Goal: Book appointment/travel/reservation

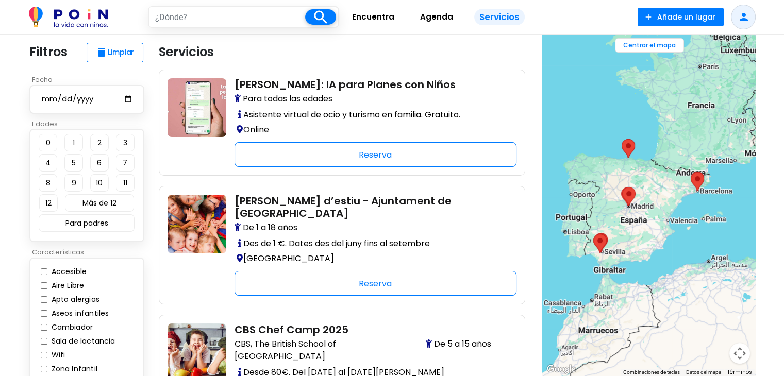
click at [59, 19] on img at bounding box center [68, 17] width 79 height 21
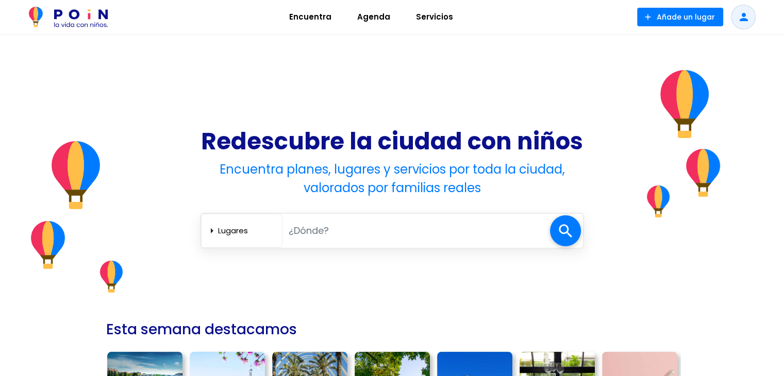
click at [317, 236] on input "text" at bounding box center [416, 230] width 268 height 21
type input "palma"
click at [561, 236] on span at bounding box center [565, 230] width 31 height 31
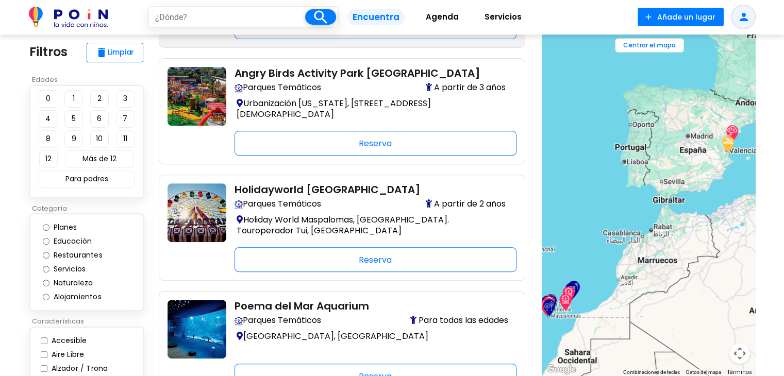
scroll to position [309, 0]
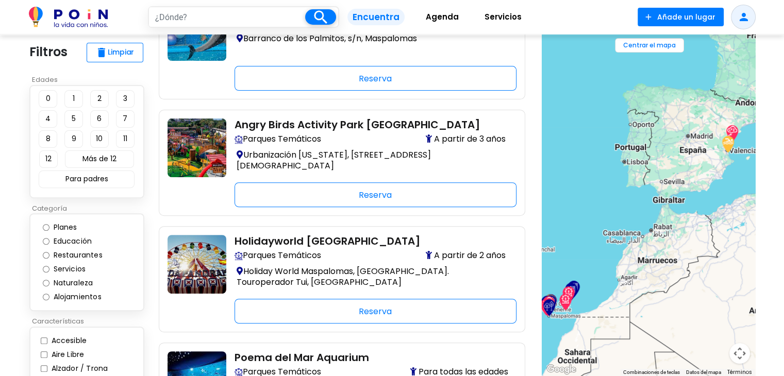
click at [223, 21] on input "text" at bounding box center [227, 17] width 156 height 20
type input "à"
type input "o"
type input "palma de mallorca"
click at [309, 23] on span at bounding box center [320, 16] width 31 height 15
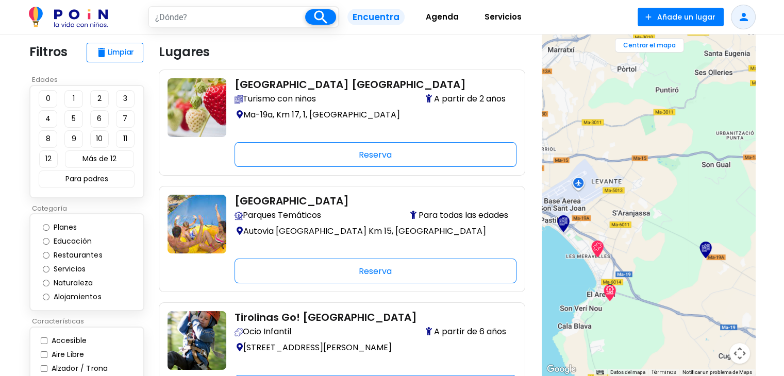
click at [594, 244] on img "Tirolinas Go! Mallorca" at bounding box center [597, 249] width 16 height 16
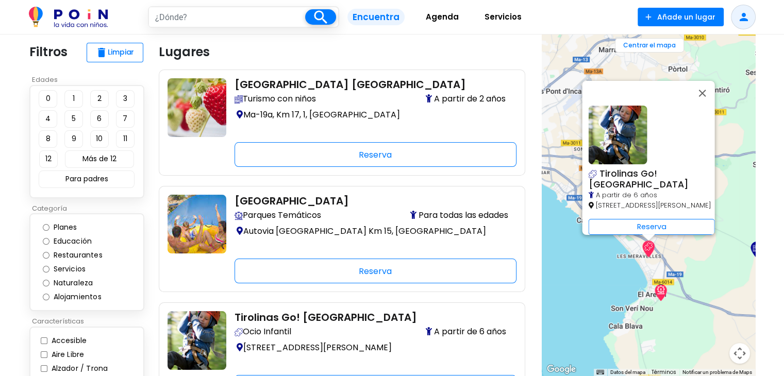
click at [660, 291] on img "Aqualand El Arenal" at bounding box center [661, 293] width 16 height 16
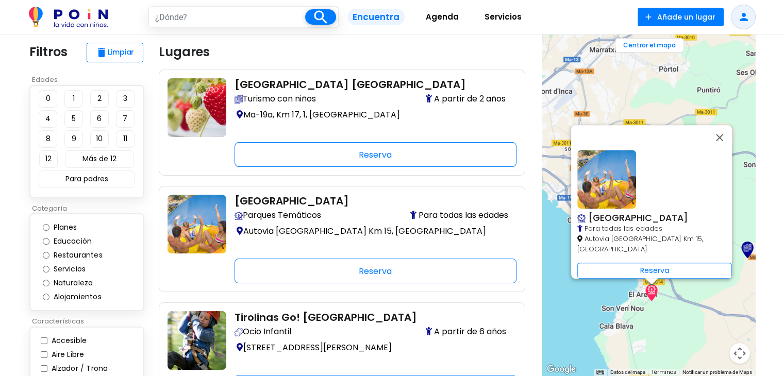
click at [641, 263] on div "Reserva" at bounding box center [654, 271] width 155 height 16
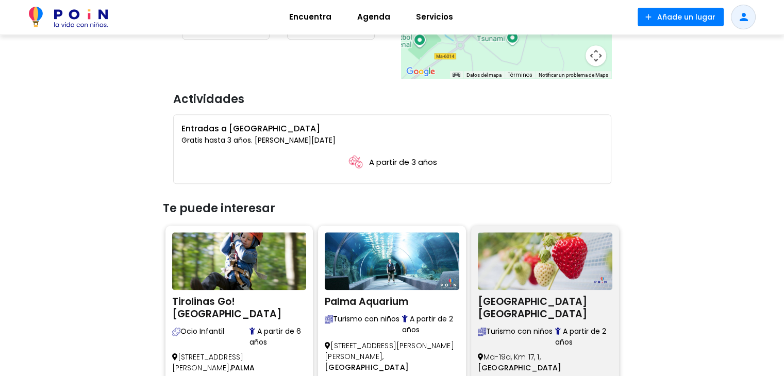
scroll to position [1132, 0]
